Goal: Communication & Community: Participate in discussion

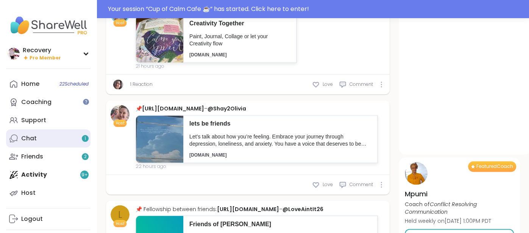
click at [46, 134] on link "Chat 1" at bounding box center [48, 139] width 85 height 18
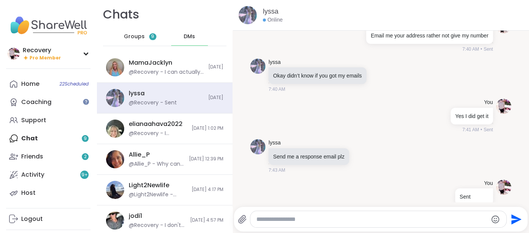
click at [138, 32] on div "Groups 9" at bounding box center [140, 37] width 37 height 18
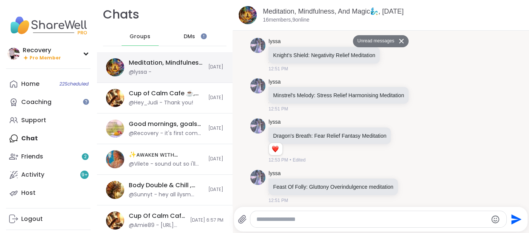
scroll to position [113, 0]
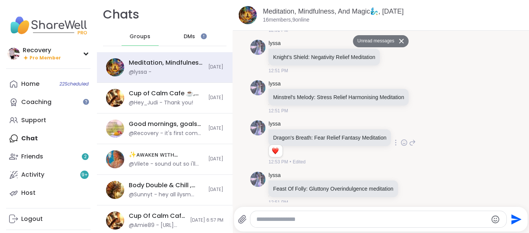
click at [401, 145] on icon at bounding box center [404, 143] width 7 height 8
click at [337, 125] on button "Select Reaction: Heart" at bounding box center [344, 130] width 15 height 15
click at [391, 57] on icon at bounding box center [393, 57] width 7 height 8
click at [334, 45] on div "Select Reaction: Heart" at bounding box center [333, 44] width 7 height 7
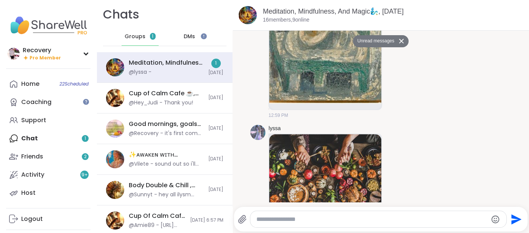
scroll to position [937, 0]
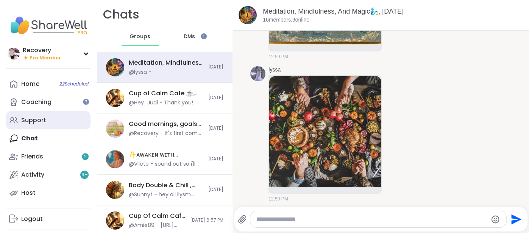
click at [53, 124] on link "Support" at bounding box center [48, 120] width 85 height 18
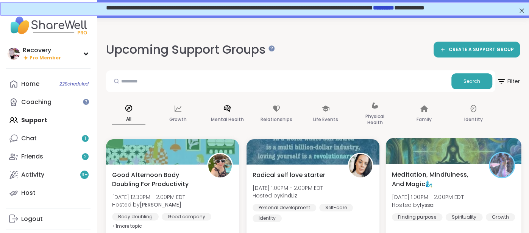
click at [476, 175] on span "Meditation, Mindfulness, And Magic🧞‍♂️" at bounding box center [436, 179] width 89 height 19
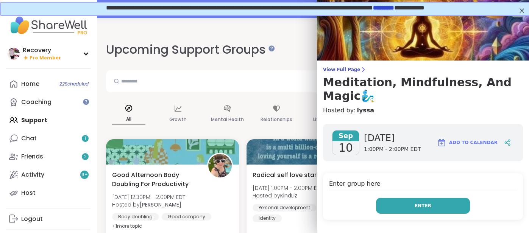
click at [458, 198] on button "Enter" at bounding box center [423, 206] width 94 height 16
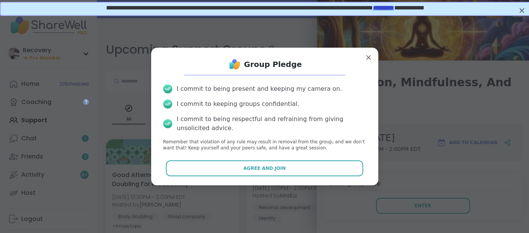
click at [224, 177] on div "Group Pledge I commit to being present and keeping my camera on. I commit to ke…" at bounding box center [264, 117] width 215 height 126
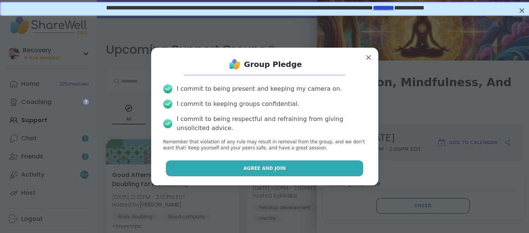
click at [224, 175] on button "Agree and Join" at bounding box center [264, 169] width 197 height 16
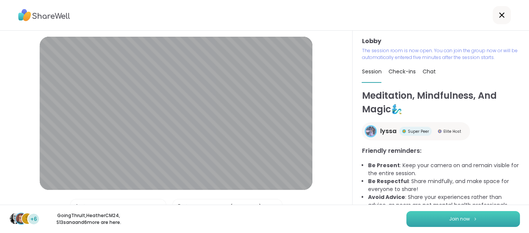
click at [445, 215] on button "Join now" at bounding box center [464, 219] width 114 height 16
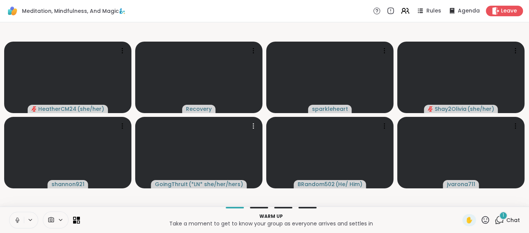
click at [22, 219] on button at bounding box center [16, 221] width 14 height 16
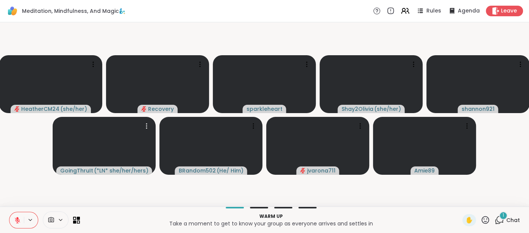
click at [511, 218] on span "Chat" at bounding box center [514, 221] width 14 height 8
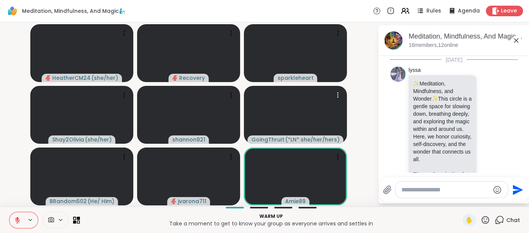
scroll to position [1216, 0]
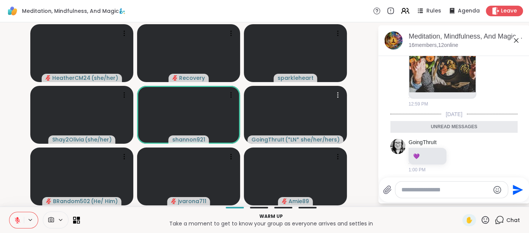
click at [519, 41] on icon at bounding box center [516, 40] width 9 height 9
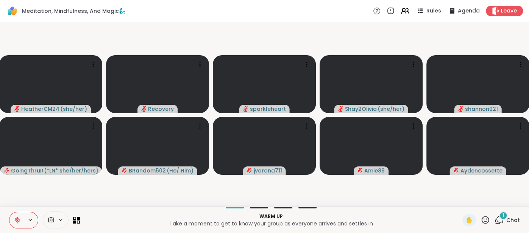
click at [526, 219] on div "Warm up Take a moment to get to know your group as everyone arrives and settles…" at bounding box center [264, 220] width 529 height 27
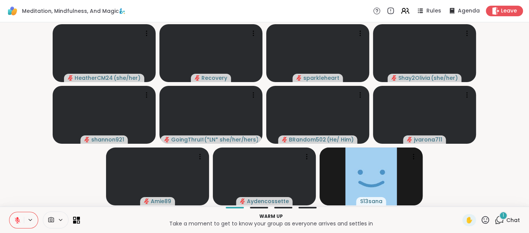
click at [521, 219] on div "Warm up Take a moment to get to know your group as everyone arrives and settles…" at bounding box center [264, 220] width 529 height 27
click at [516, 219] on span "Chat" at bounding box center [514, 221] width 14 height 8
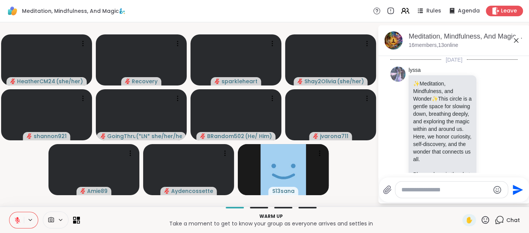
scroll to position [1257, 0]
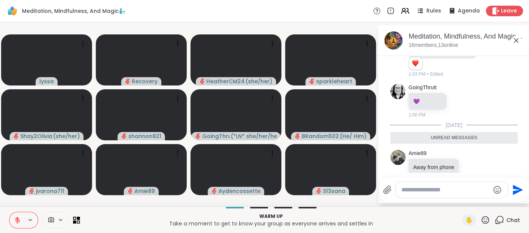
click at [515, 44] on icon at bounding box center [516, 40] width 9 height 9
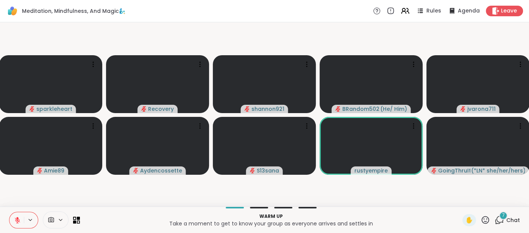
click at [514, 222] on span "Chat" at bounding box center [514, 221] width 14 height 8
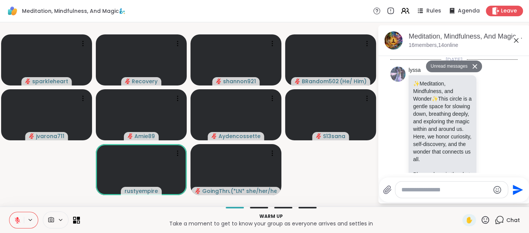
scroll to position [1671, 0]
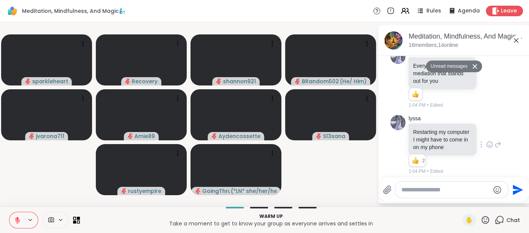
click at [486, 142] on div at bounding box center [489, 144] width 23 height 9
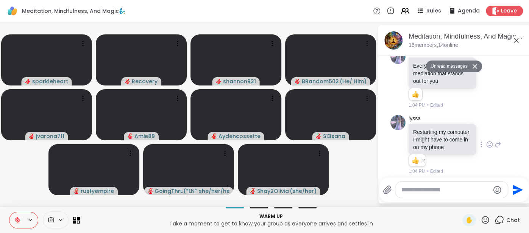
click at [488, 142] on icon at bounding box center [490, 145] width 6 height 6
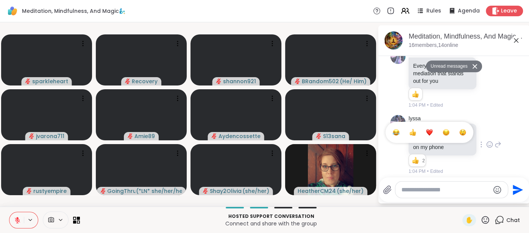
click at [415, 129] on div "Select Reaction: Thumbs up" at bounding box center [413, 132] width 7 height 7
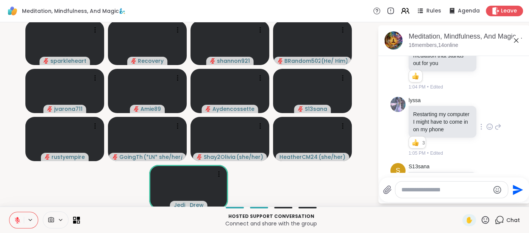
scroll to position [1767, 0]
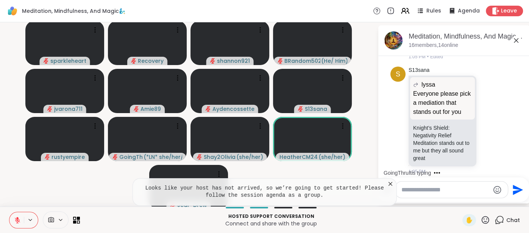
click at [390, 185] on icon at bounding box center [391, 184] width 8 height 8
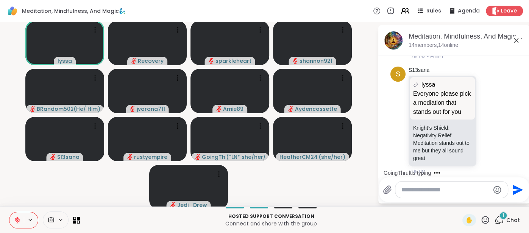
scroll to position [1846, 0]
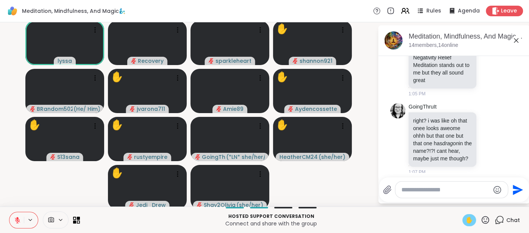
click at [468, 221] on span "✋" at bounding box center [470, 220] width 8 height 9
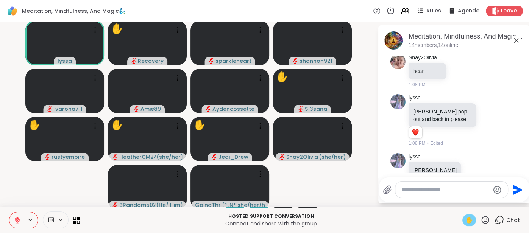
scroll to position [2080, 0]
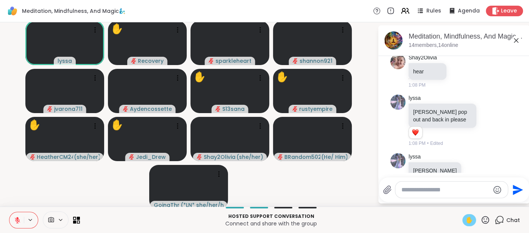
click at [514, 43] on icon at bounding box center [516, 40] width 9 height 9
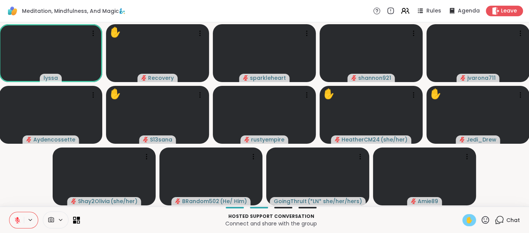
click at [463, 219] on div "✋" at bounding box center [470, 220] width 14 height 12
click at [512, 223] on span "Chat" at bounding box center [514, 221] width 14 height 8
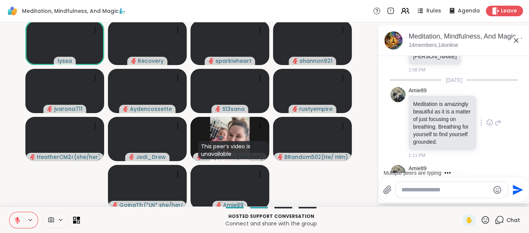
scroll to position [2235, 0]
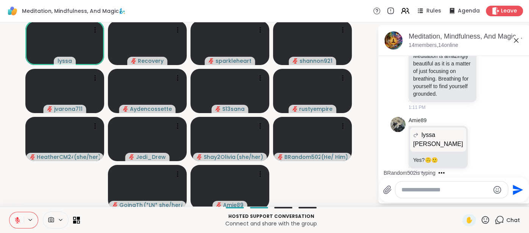
click at [513, 41] on icon at bounding box center [516, 40] width 9 height 9
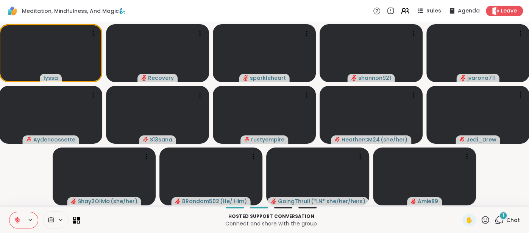
click at [518, 222] on span "Chat" at bounding box center [514, 221] width 14 height 8
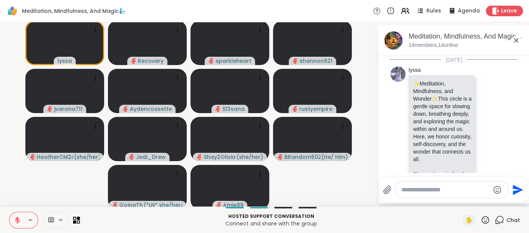
scroll to position [2326, 0]
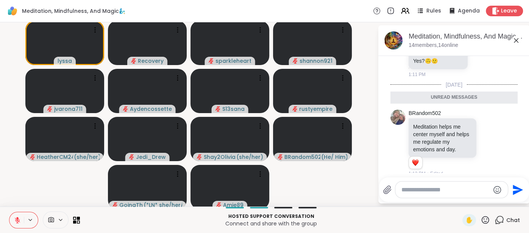
click at [515, 45] on div "Meditation, Mindfulness, And Magic🧞‍♂️, [DATE] members, 14 online" at bounding box center [466, 40] width 115 height 17
click at [515, 42] on icon at bounding box center [516, 40] width 9 height 9
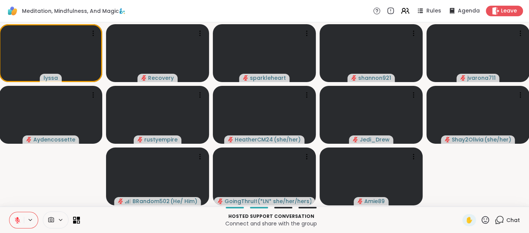
click at [509, 219] on span "Chat" at bounding box center [514, 221] width 14 height 8
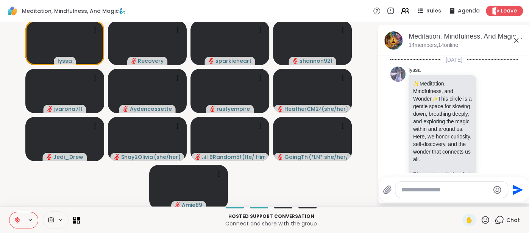
scroll to position [2301, 0]
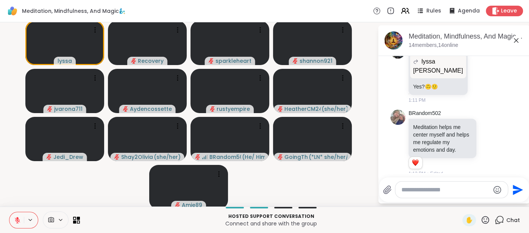
click at [455, 193] on textarea "Type your message" at bounding box center [446, 190] width 88 height 8
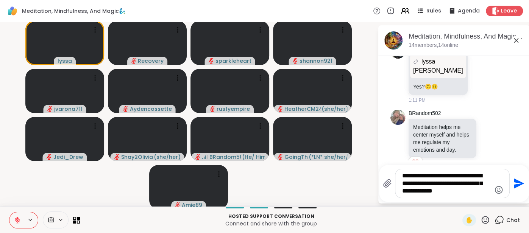
type textarea "**********"
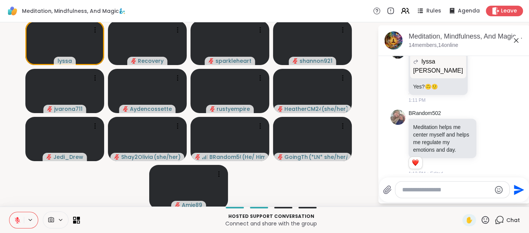
scroll to position [2364, 0]
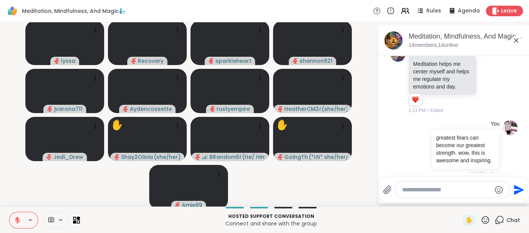
click at [11, 221] on button at bounding box center [16, 221] width 14 height 16
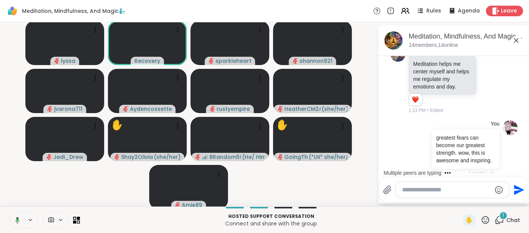
scroll to position [2412, 0]
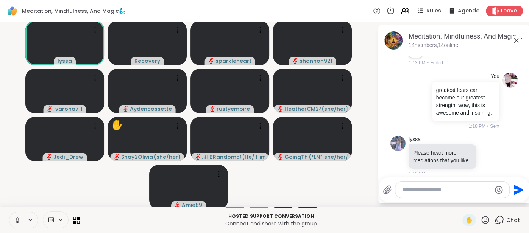
click at [17, 217] on icon at bounding box center [17, 220] width 7 height 7
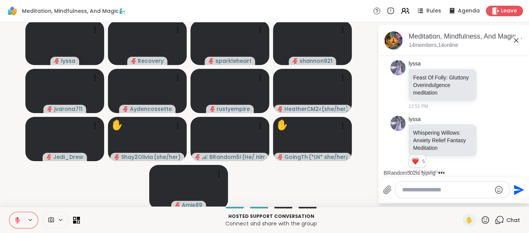
scroll to position [382, 0]
click at [490, 142] on icon at bounding box center [490, 146] width 7 height 8
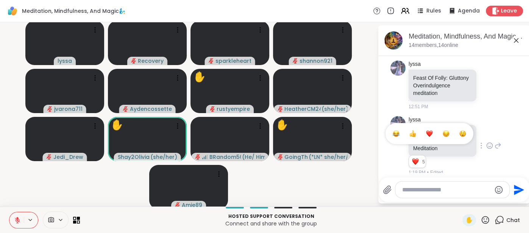
click at [433, 135] on button "Select Reaction: Heart" at bounding box center [429, 133] width 15 height 15
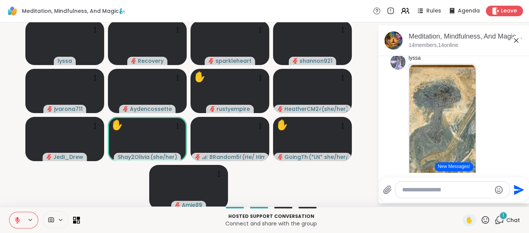
scroll to position [935, 0]
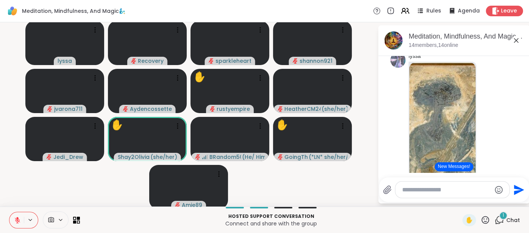
click at [416, 193] on textarea "Type your message" at bounding box center [446, 190] width 89 height 8
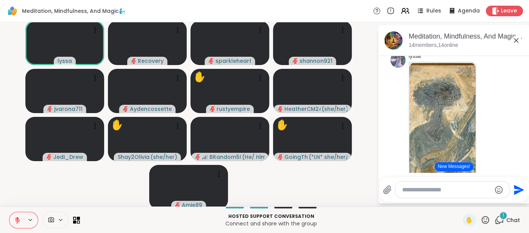
scroll to position [934, 0]
click at [445, 168] on button "New Messages!" at bounding box center [454, 167] width 38 height 9
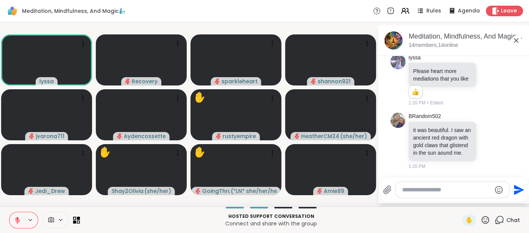
scroll to position [2486, 0]
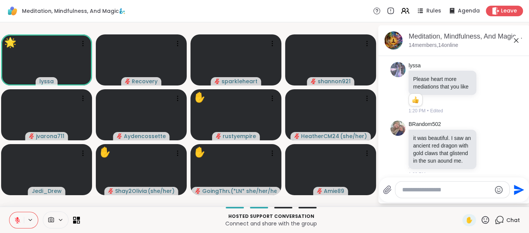
click at [413, 199] on div "Send" at bounding box center [454, 190] width 150 height 25
click at [412, 193] on textarea "Type your message" at bounding box center [446, 190] width 89 height 8
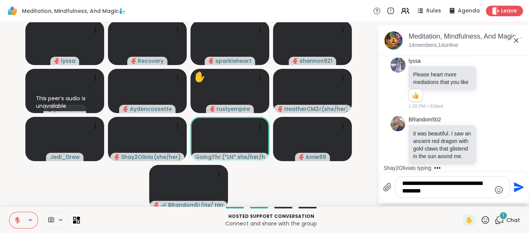
scroll to position [2538, 0]
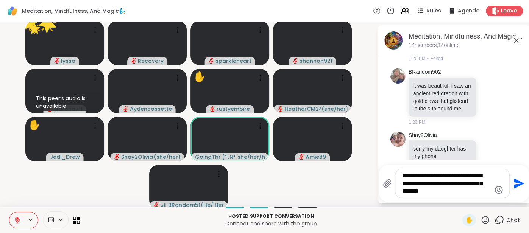
type textarea "**********"
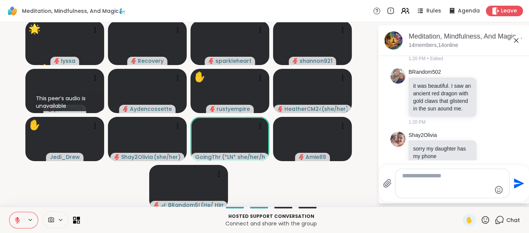
scroll to position [2596, 0]
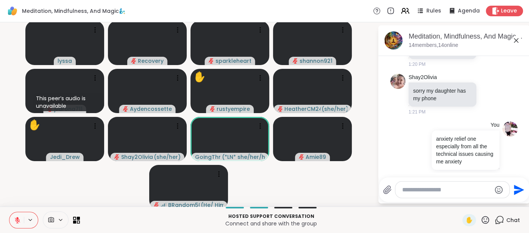
click at [515, 41] on icon at bounding box center [516, 40] width 5 height 5
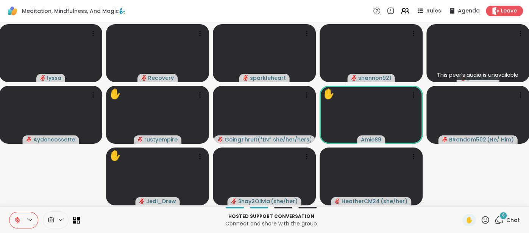
click at [515, 219] on span "Chat" at bounding box center [514, 221] width 14 height 8
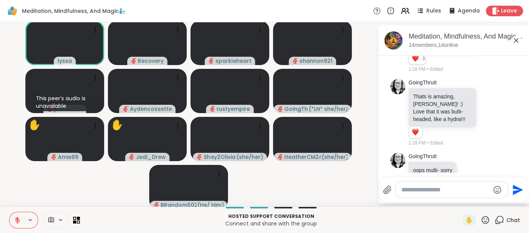
scroll to position [3198, 0]
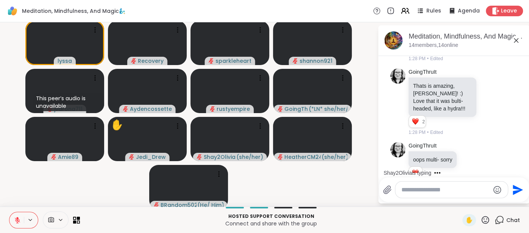
click at [400, 185] on div at bounding box center [452, 190] width 113 height 16
click at [405, 186] on div at bounding box center [452, 190] width 113 height 16
click at [402, 189] on textarea "Type your message" at bounding box center [446, 190] width 88 height 8
type textarea "*"
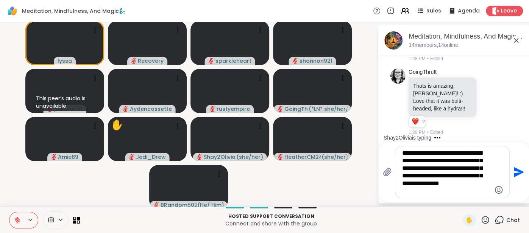
scroll to position [3342, 0]
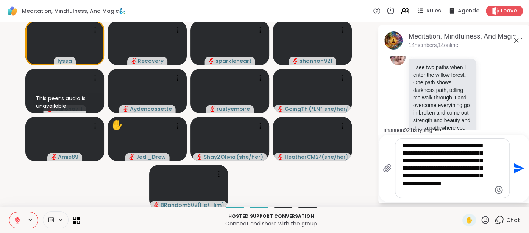
type textarea "**********"
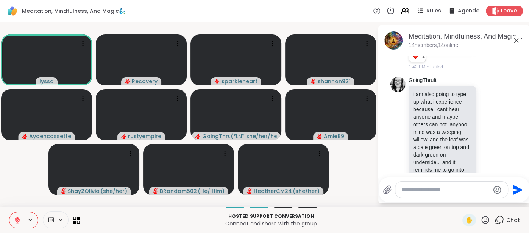
scroll to position [3861, 0]
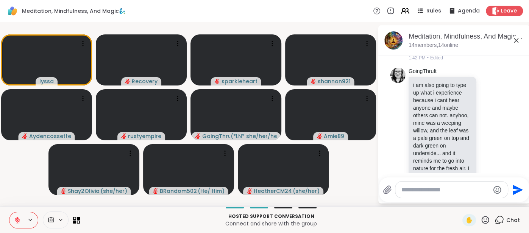
type textarea "*"
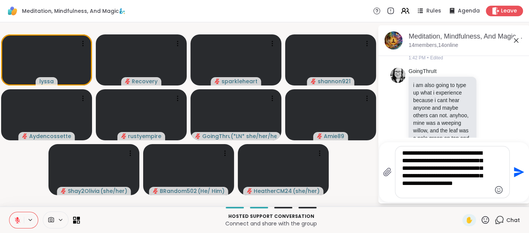
type textarea "**********"
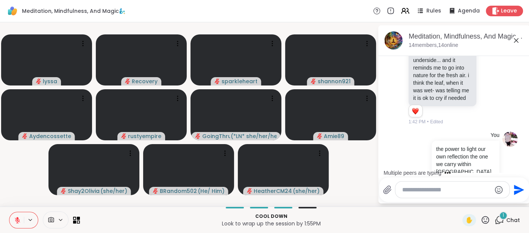
scroll to position [4009, 0]
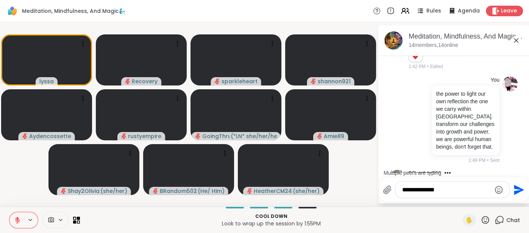
type textarea "**********"
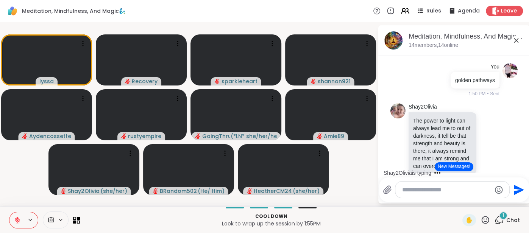
scroll to position [4166, 0]
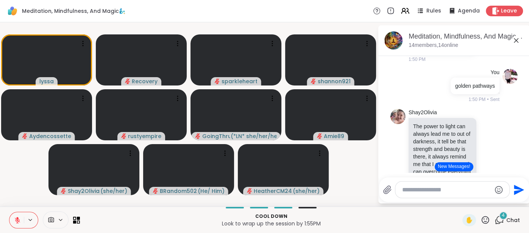
click at [452, 171] on button "New Messages!" at bounding box center [454, 167] width 38 height 9
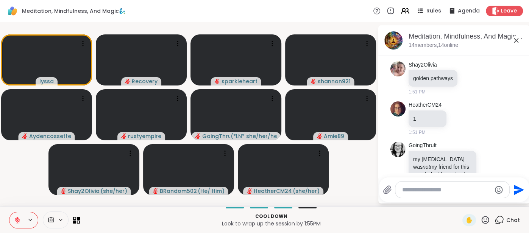
scroll to position [4558, 0]
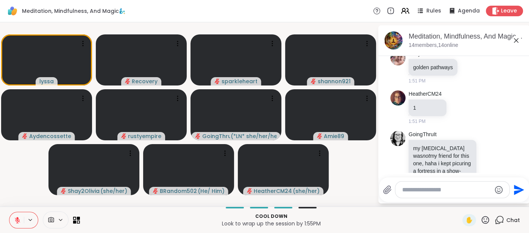
click at [516, 38] on icon at bounding box center [516, 40] width 9 height 9
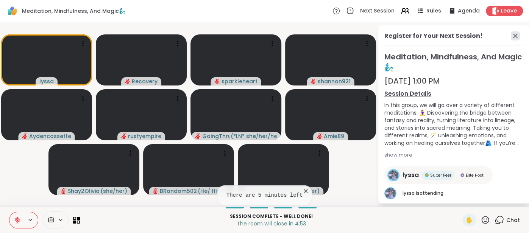
click at [512, 35] on icon at bounding box center [515, 35] width 9 height 9
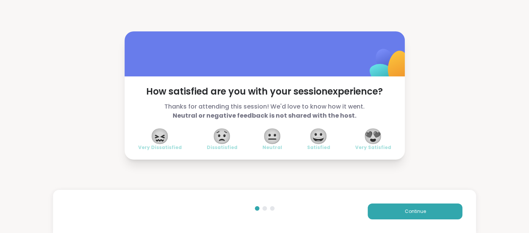
click at [383, 138] on span "😍" at bounding box center [373, 137] width 19 height 14
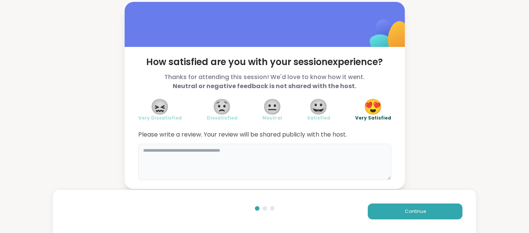
click at [323, 161] on textarea at bounding box center [264, 162] width 253 height 36
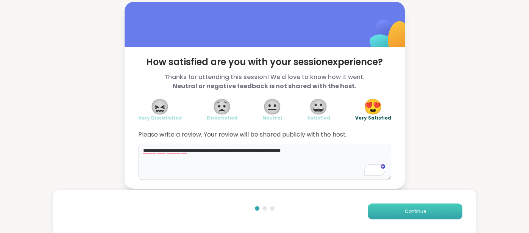
type textarea "**********"
click at [398, 207] on button "Continue" at bounding box center [415, 212] width 95 height 16
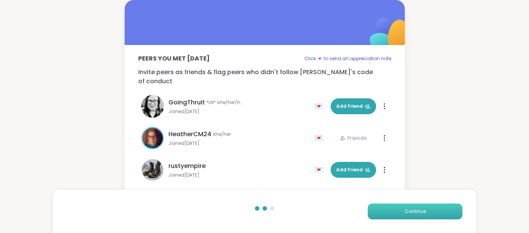
click at [398, 207] on button "Continue" at bounding box center [415, 212] width 95 height 16
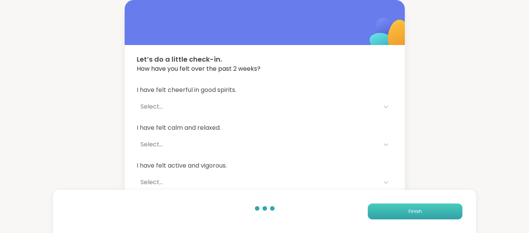
click at [398, 207] on button "Finish" at bounding box center [415, 212] width 95 height 16
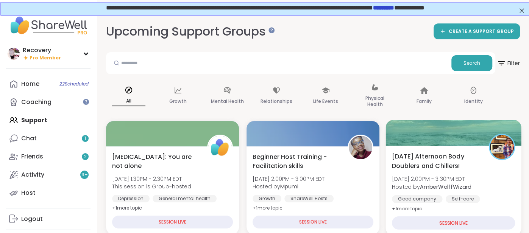
click at [459, 169] on span "[DATE] Afternoon Body Doublers and Chillers!" at bounding box center [436, 161] width 89 height 19
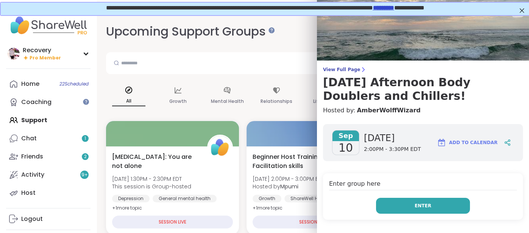
click at [434, 200] on button "Enter" at bounding box center [423, 206] width 94 height 16
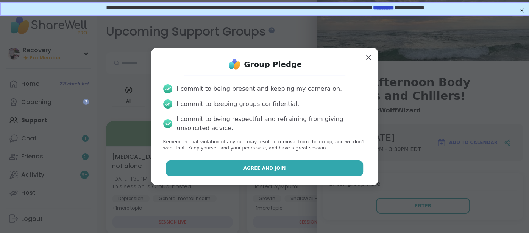
click at [352, 174] on button "Agree and Join" at bounding box center [264, 169] width 197 height 16
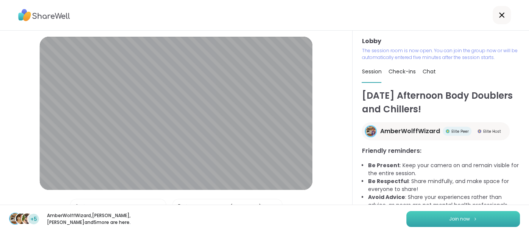
click at [422, 213] on button "Join now" at bounding box center [464, 219] width 114 height 16
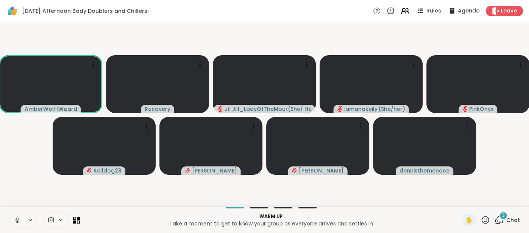
click at [514, 218] on span "Chat" at bounding box center [514, 221] width 14 height 8
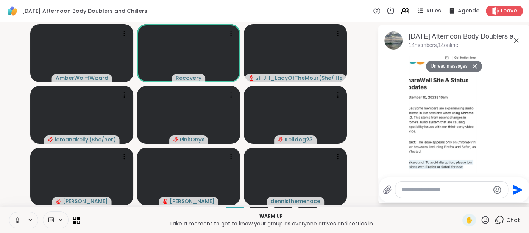
scroll to position [49, 0]
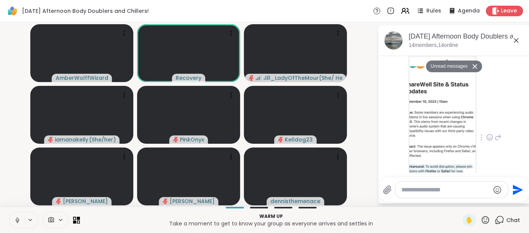
click at [421, 143] on img at bounding box center [443, 135] width 66 height 180
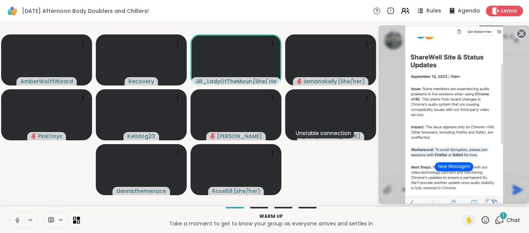
click at [521, 35] on circle at bounding box center [521, 33] width 9 height 9
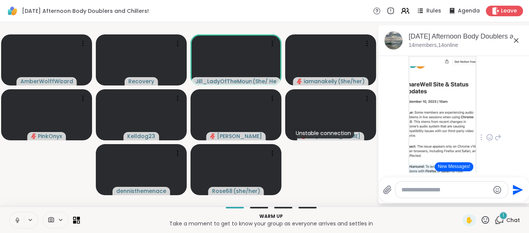
click at [517, 42] on icon at bounding box center [516, 40] width 9 height 9
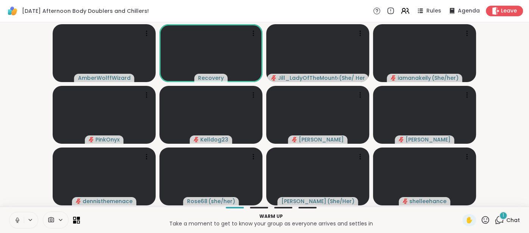
click at [9, 221] on button at bounding box center [16, 221] width 14 height 16
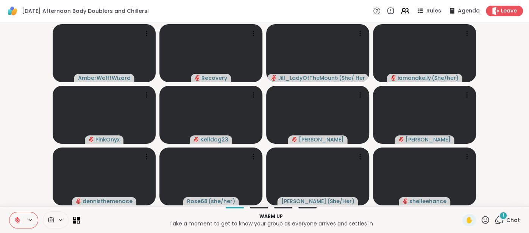
click at [9, 219] on button at bounding box center [16, 221] width 14 height 16
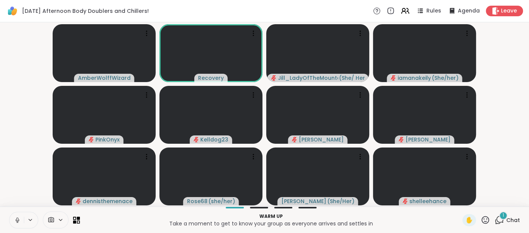
click at [13, 218] on button at bounding box center [16, 221] width 14 height 16
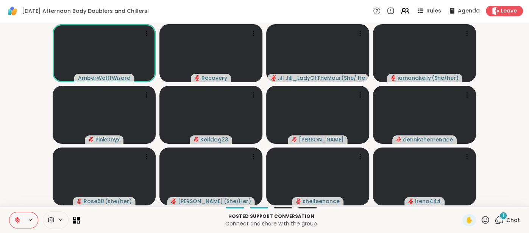
click at [13, 226] on button at bounding box center [16, 221] width 14 height 16
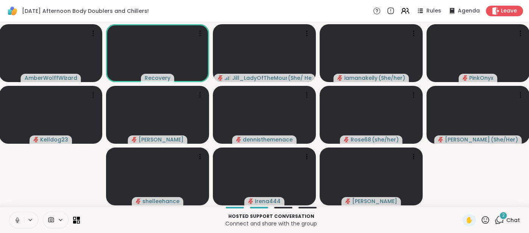
click at [14, 225] on button at bounding box center [16, 221] width 14 height 16
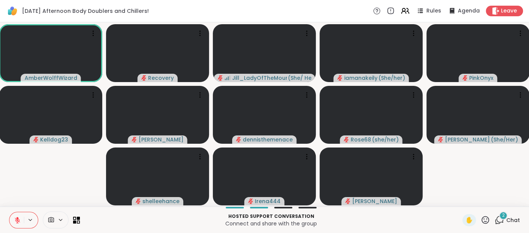
click at [14, 222] on icon at bounding box center [17, 220] width 7 height 7
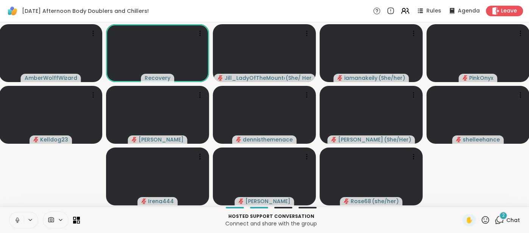
click at [13, 218] on button at bounding box center [16, 221] width 14 height 16
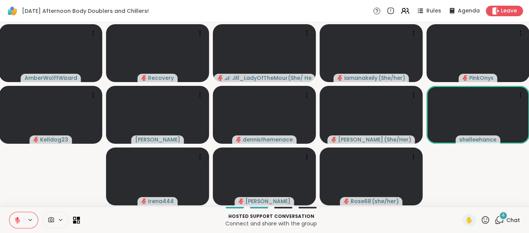
click at [20, 220] on icon at bounding box center [17, 220] width 7 height 7
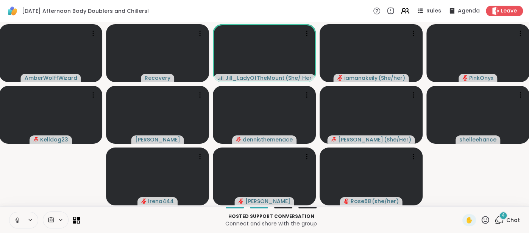
click at [14, 219] on icon at bounding box center [17, 220] width 7 height 7
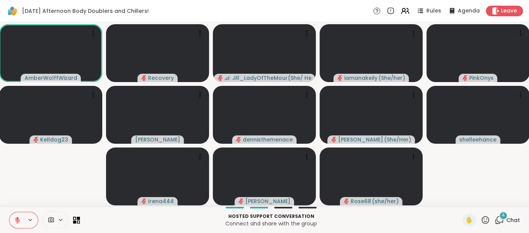
click at [14, 218] on icon at bounding box center [17, 220] width 7 height 7
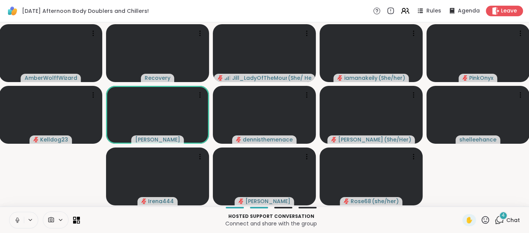
click at [14, 218] on icon at bounding box center [17, 220] width 7 height 7
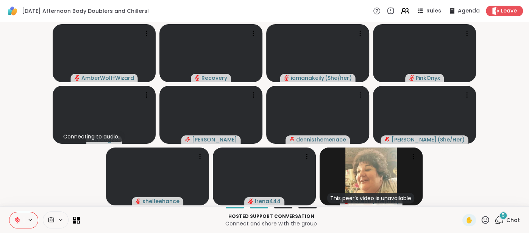
click at [518, 221] on span "Chat" at bounding box center [514, 221] width 14 height 8
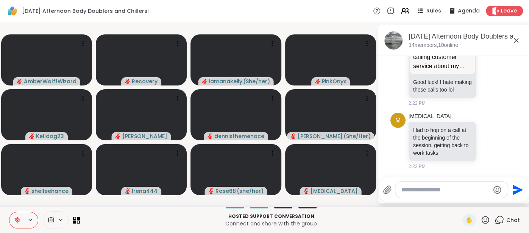
scroll to position [805, 0]
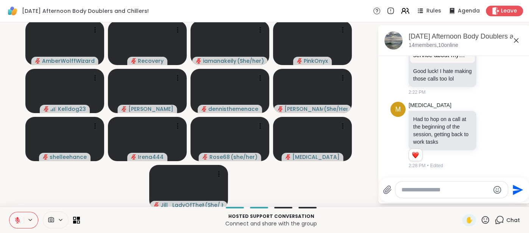
click at [428, 189] on textarea "Type your message" at bounding box center [446, 190] width 88 height 8
type textarea "**"
type textarea "*****"
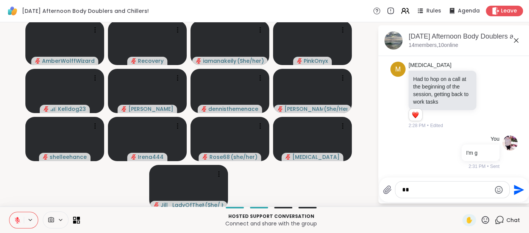
type textarea "**"
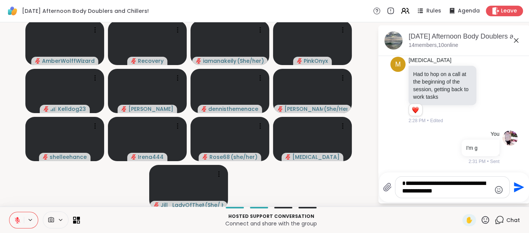
type textarea "**********"
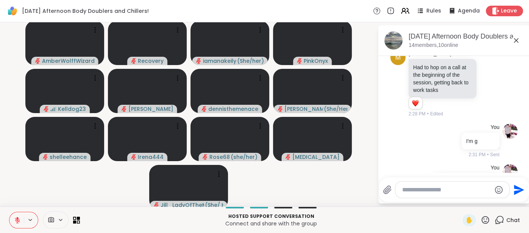
scroll to position [893, 0]
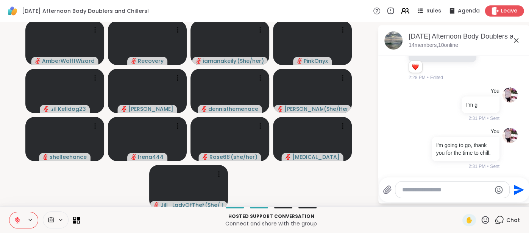
click at [507, 10] on span "Leave" at bounding box center [509, 11] width 17 height 8
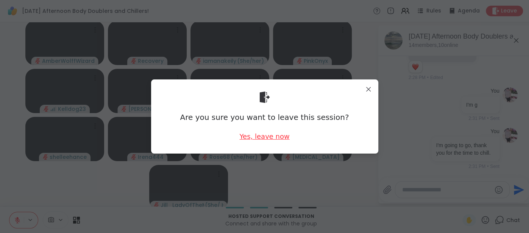
click at [276, 135] on div "Yes, leave now" at bounding box center [265, 136] width 50 height 9
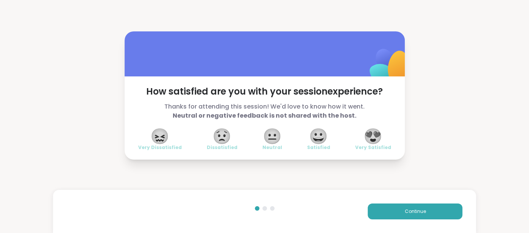
click at [367, 136] on span "😍" at bounding box center [373, 137] width 19 height 14
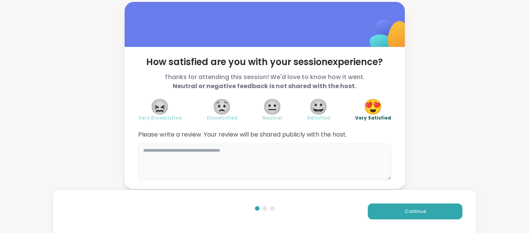
click at [280, 174] on textarea at bounding box center [264, 162] width 253 height 36
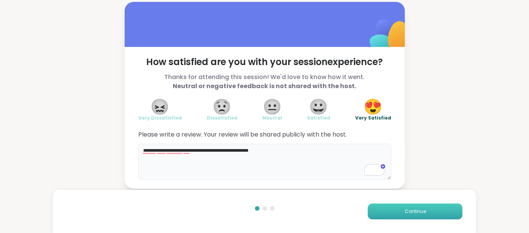
type textarea "**********"
click at [377, 215] on button "Continue" at bounding box center [415, 212] width 95 height 16
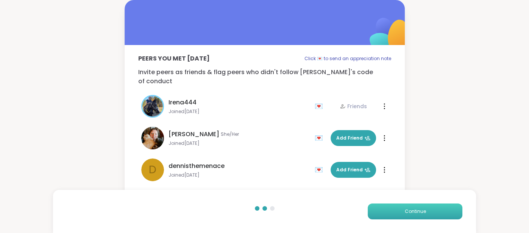
click at [377, 214] on button "Continue" at bounding box center [415, 212] width 95 height 16
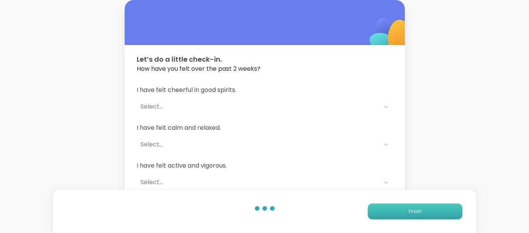
click at [377, 214] on button "Finish" at bounding box center [415, 212] width 95 height 16
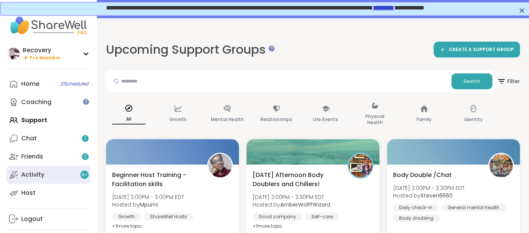
click at [65, 180] on link "Activity 9 +" at bounding box center [48, 175] width 85 height 18
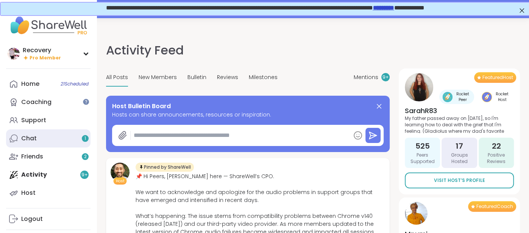
click at [23, 143] on link "Chat 1" at bounding box center [48, 139] width 85 height 18
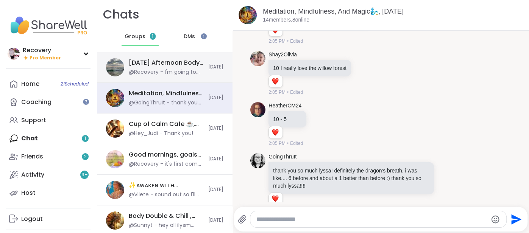
click at [188, 71] on div "@Recovery - I'm going to go, thank you for the time to chill." at bounding box center [166, 73] width 75 height 8
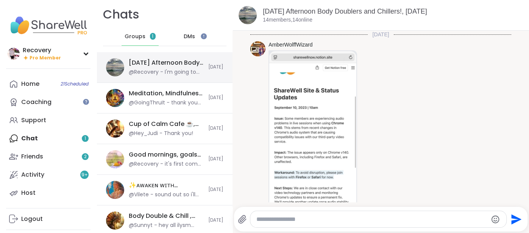
scroll to position [739, 0]
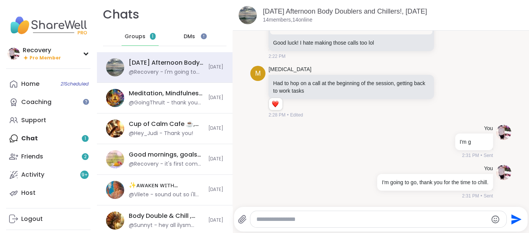
click at [136, 36] on span "Groups" at bounding box center [135, 37] width 21 height 8
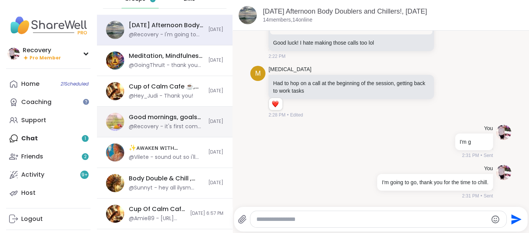
scroll to position [0, 0]
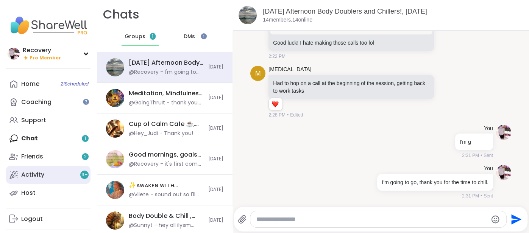
click at [35, 177] on div "Activity 9 +" at bounding box center [32, 175] width 23 height 8
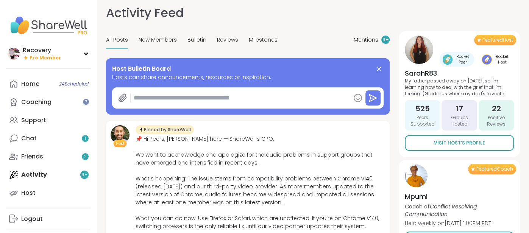
scroll to position [14, 0]
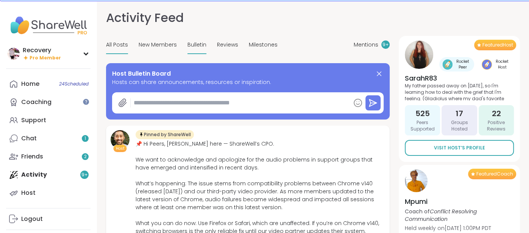
click at [188, 53] on div "Bulletin" at bounding box center [197, 45] width 19 height 18
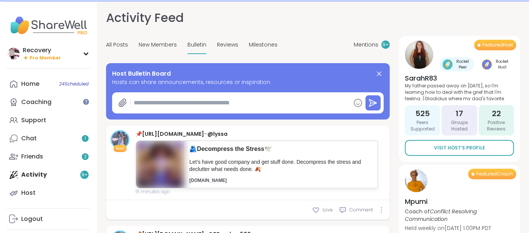
type textarea "*"
